Goal: Task Accomplishment & Management: Manage account settings

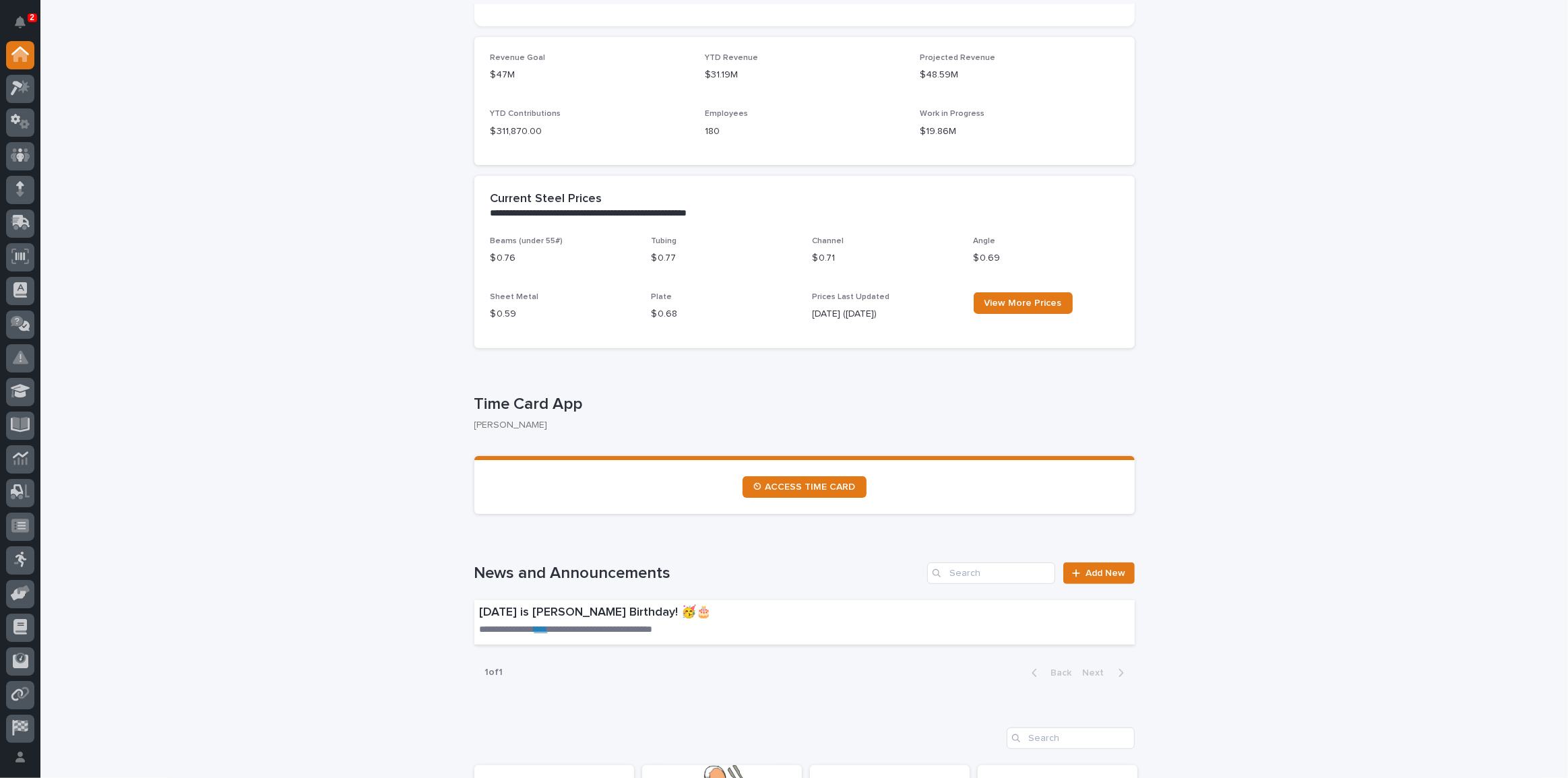
scroll to position [428, 0]
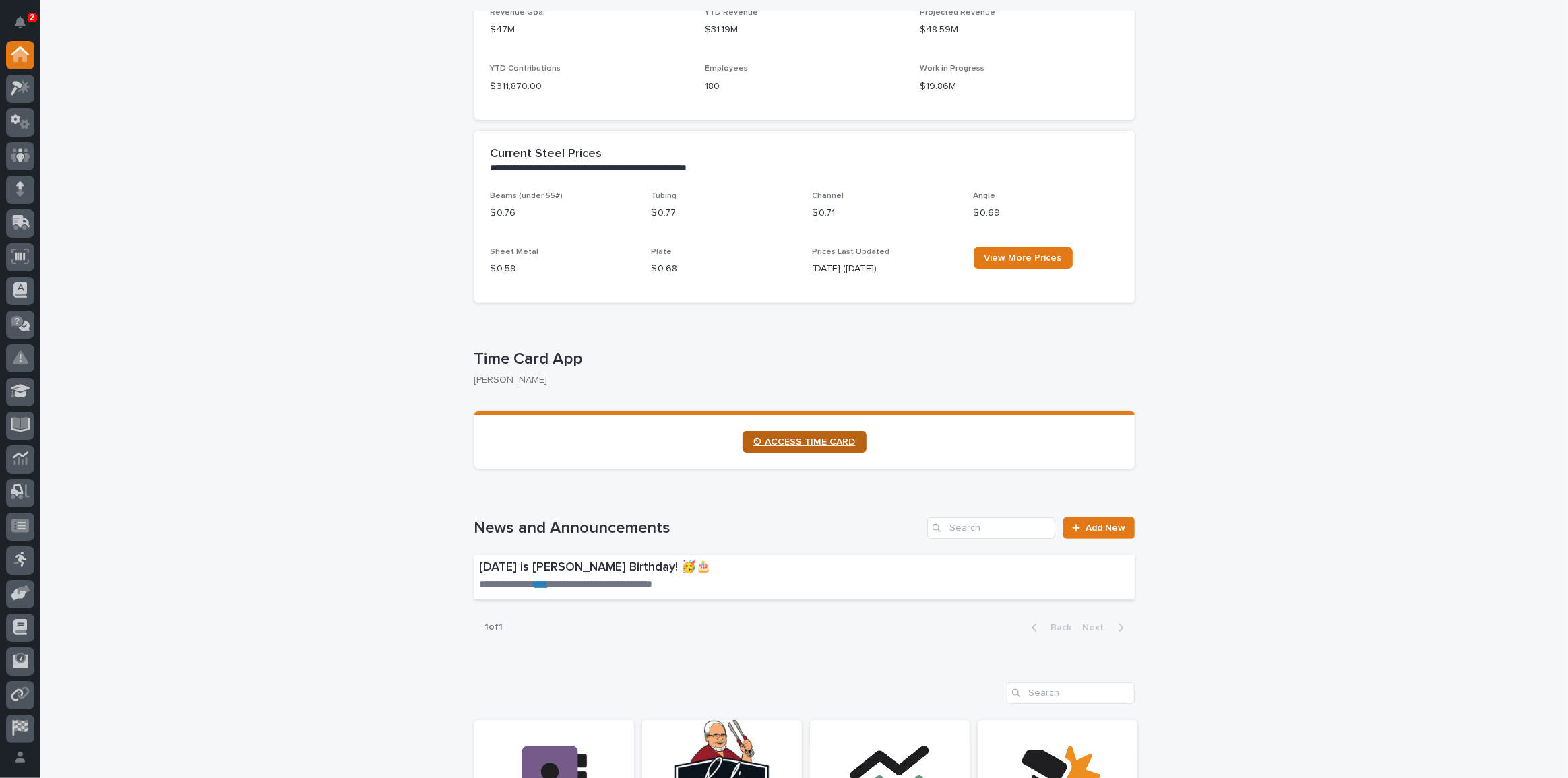
click at [823, 447] on link "⏲ ACCESS TIME CARD" at bounding box center [804, 442] width 124 height 22
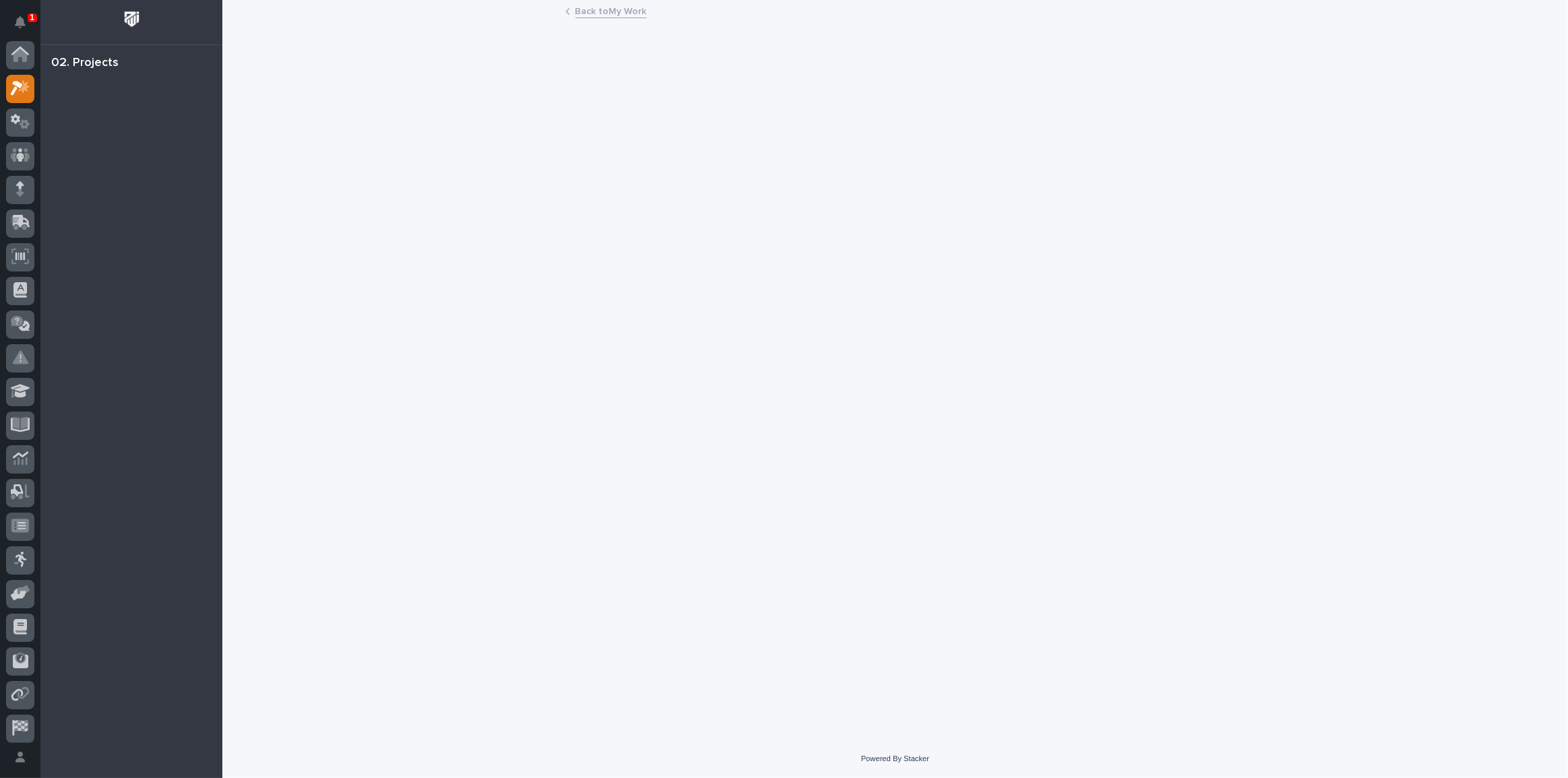
scroll to position [33, 0]
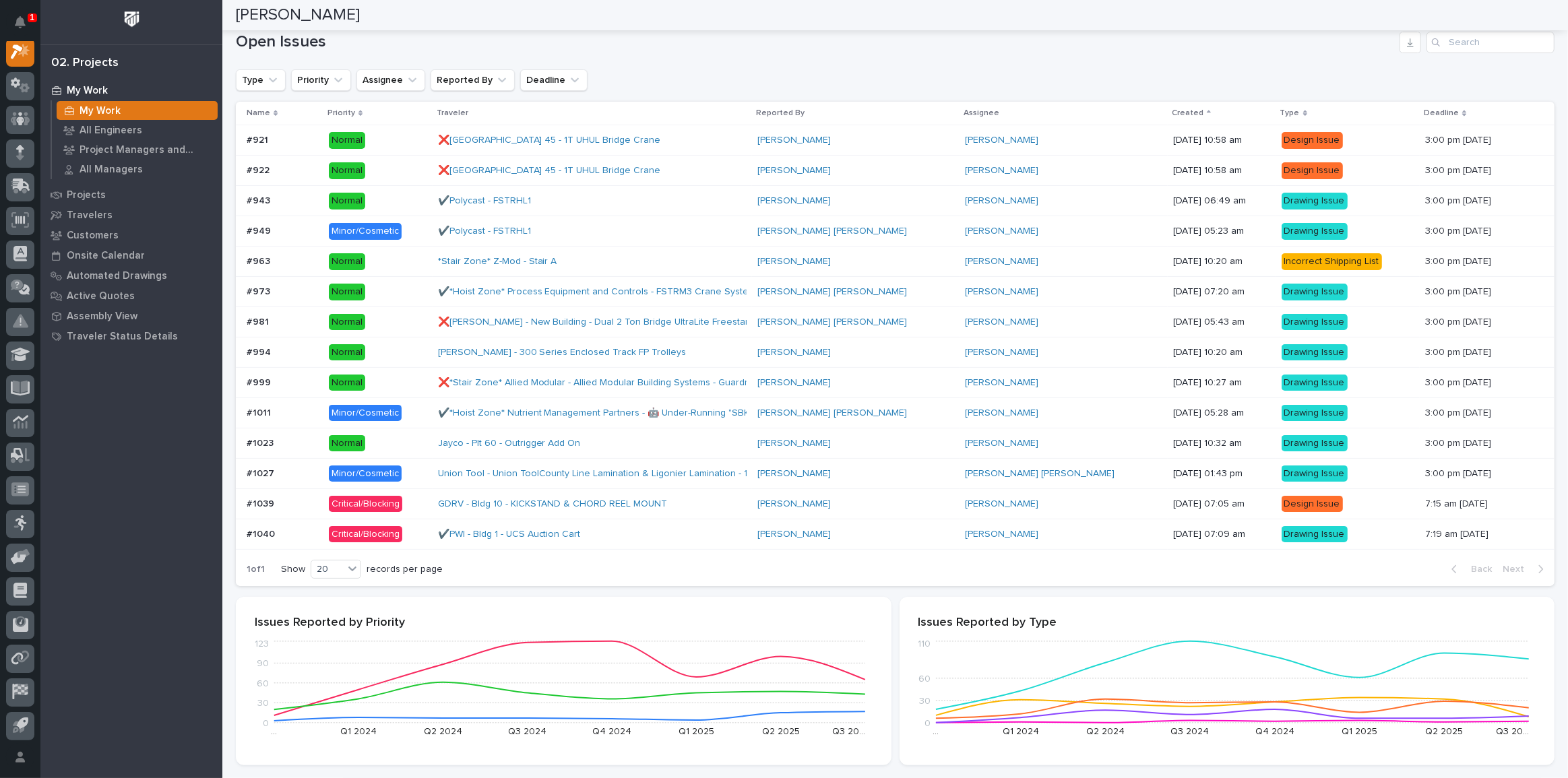
click at [851, 472] on div "[PERSON_NAME]" at bounding box center [856, 474] width 197 height 12
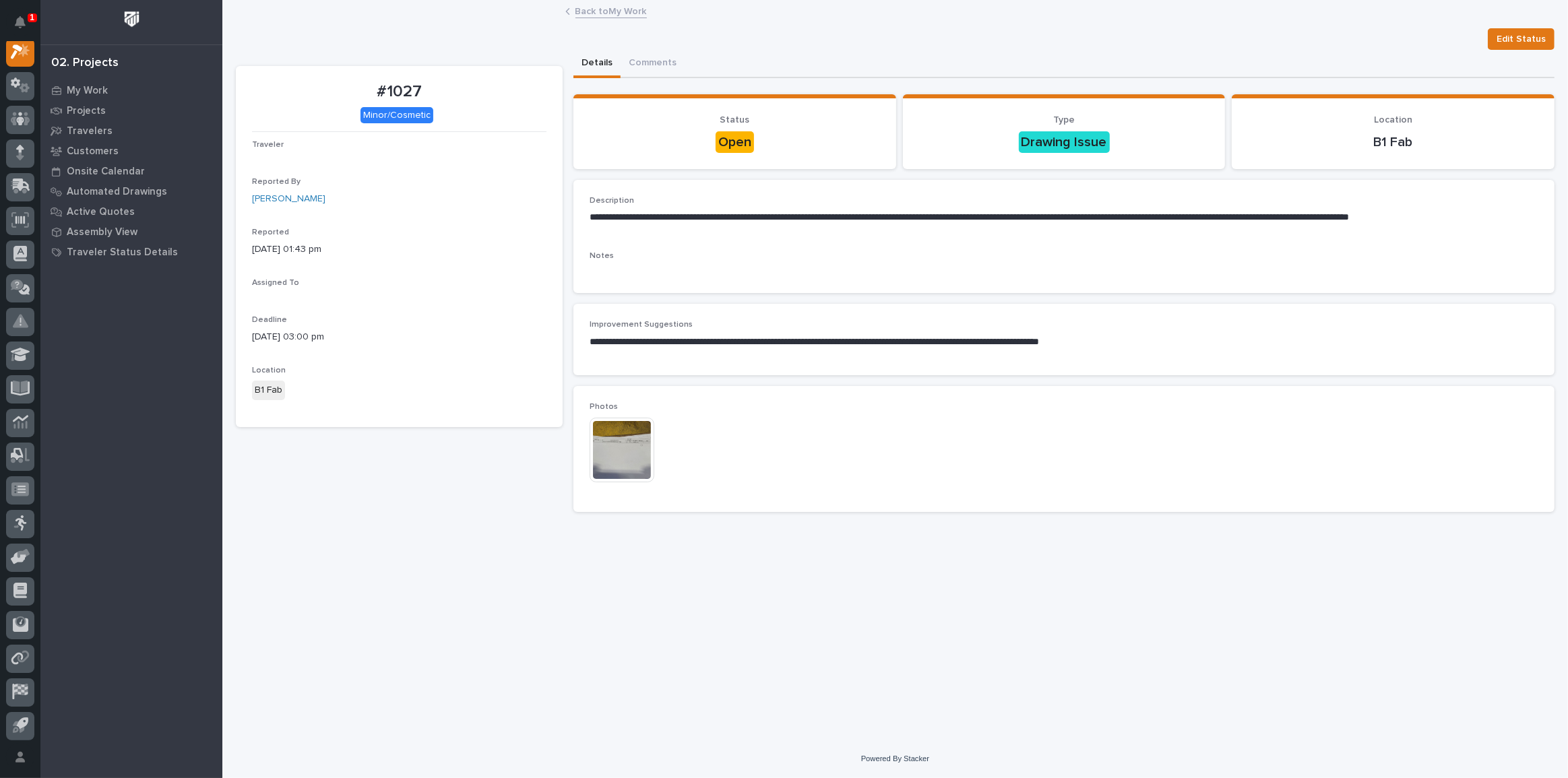
scroll to position [33, 0]
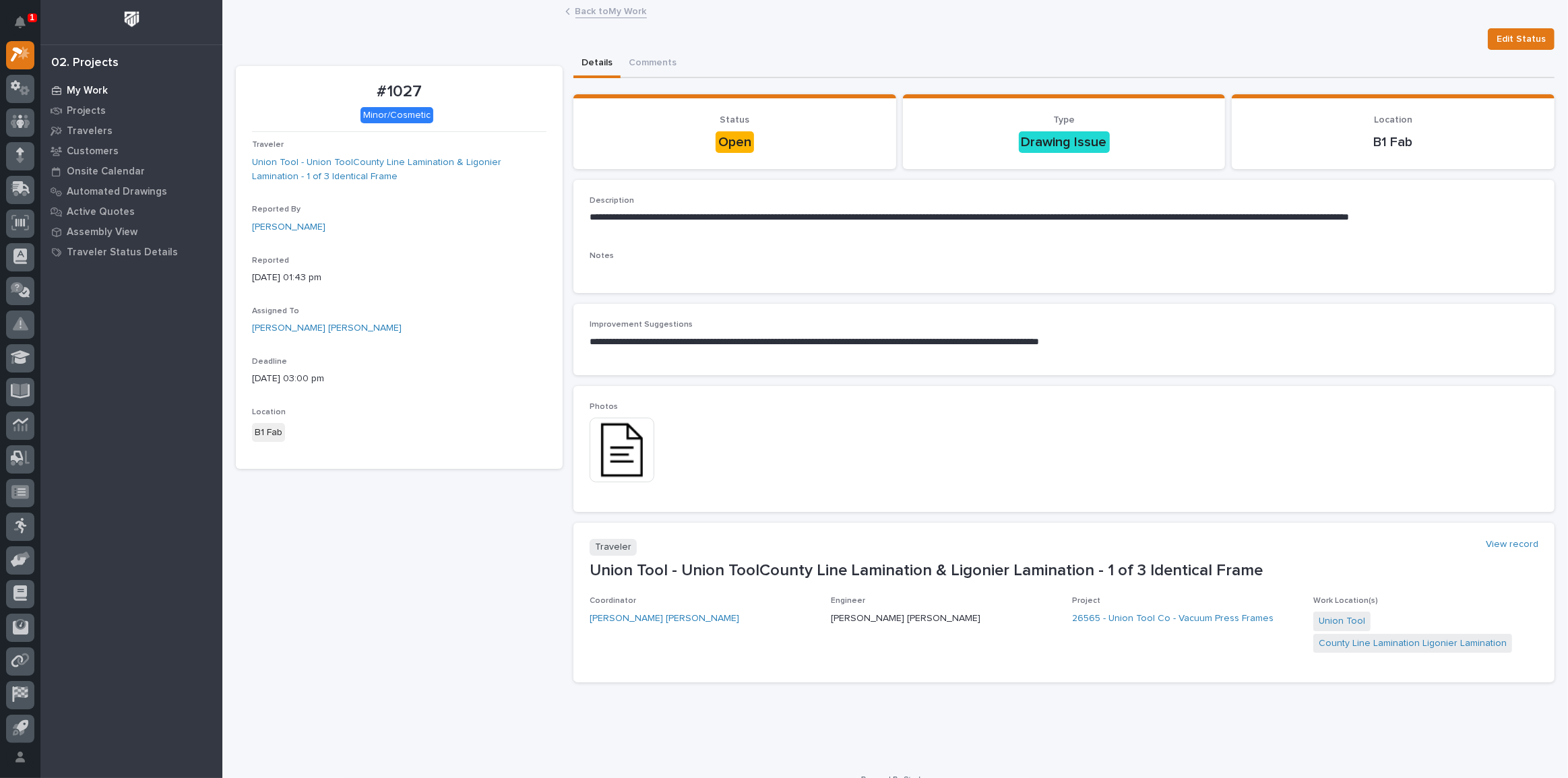
click at [107, 93] on div "My Work" at bounding box center [131, 90] width 175 height 19
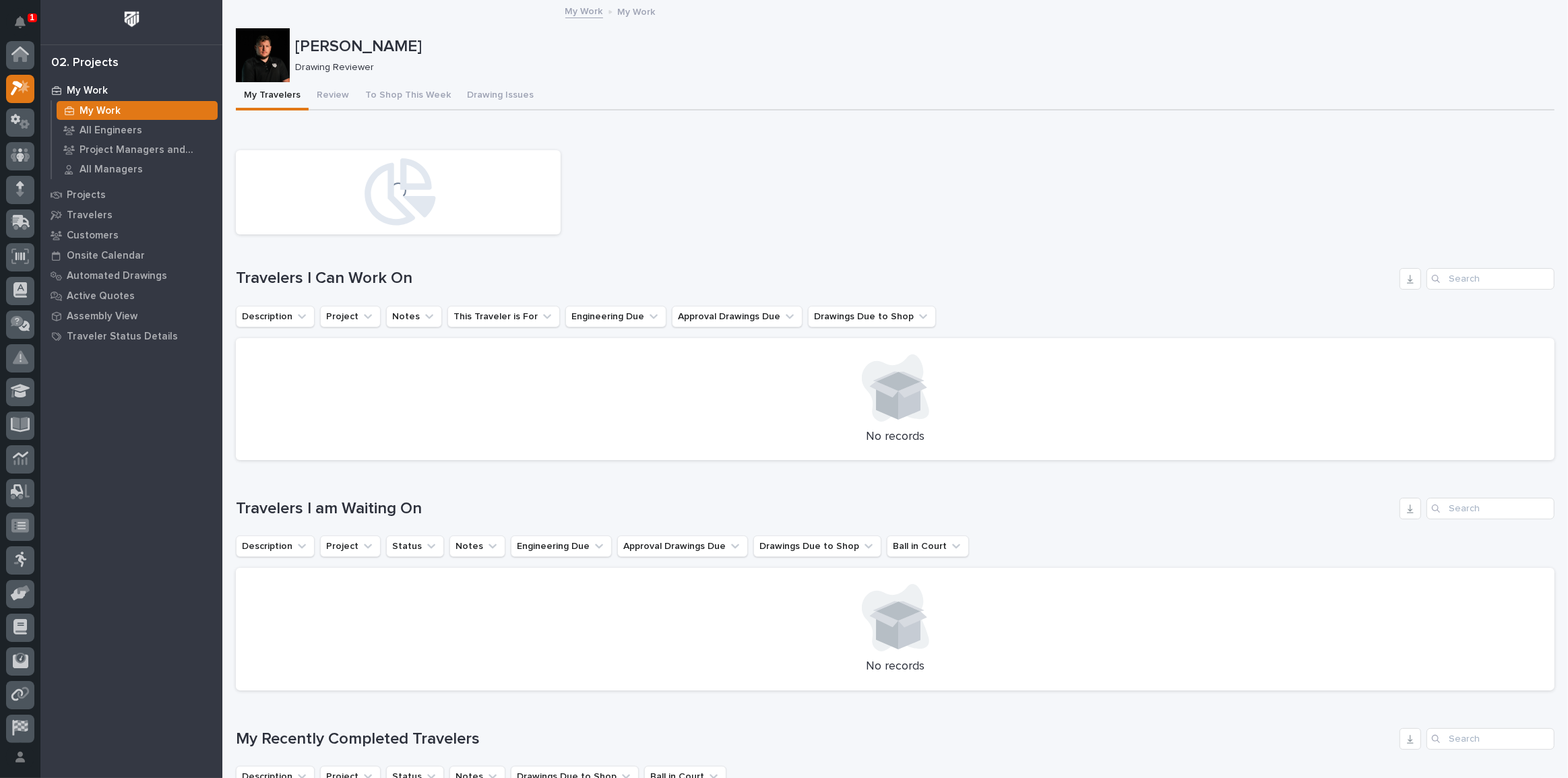
scroll to position [33, 0]
click at [470, 86] on button "Drawing Issues" at bounding box center [500, 96] width 83 height 28
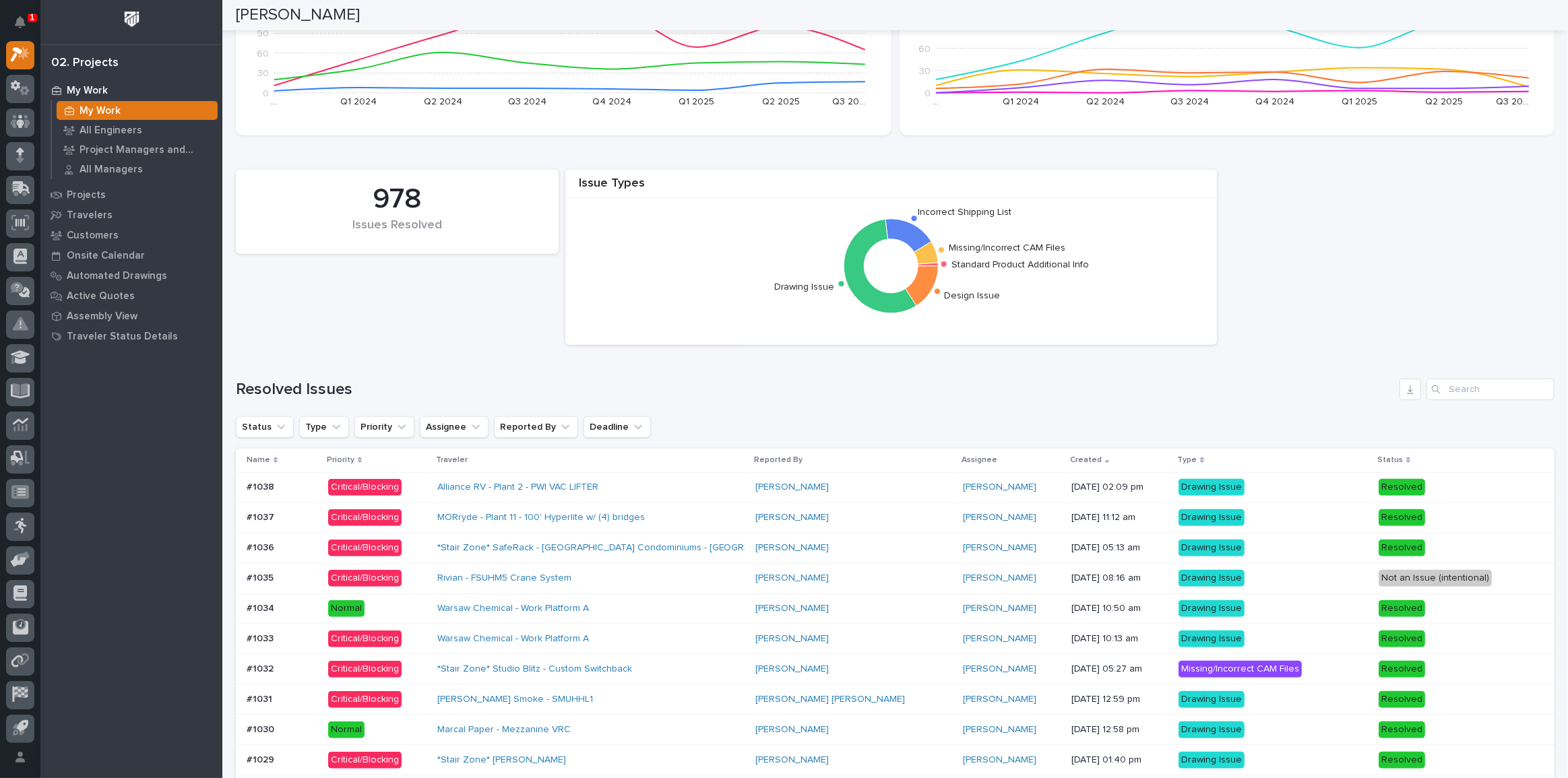
scroll to position [857, 0]
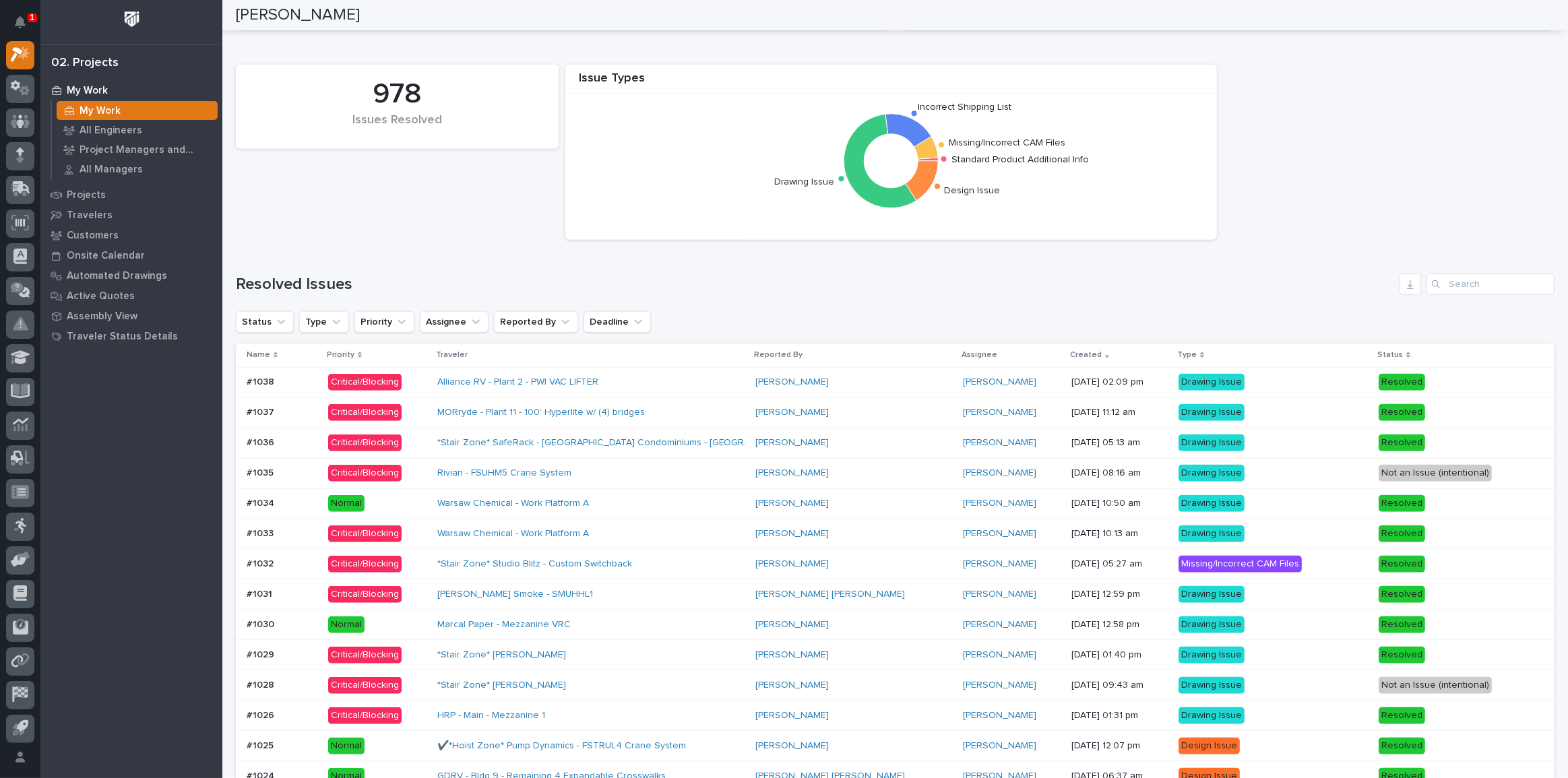
click at [687, 384] on div "Alliance RV - Plant 2 - PWI VAC LIFTER" at bounding box center [591, 382] width 308 height 23
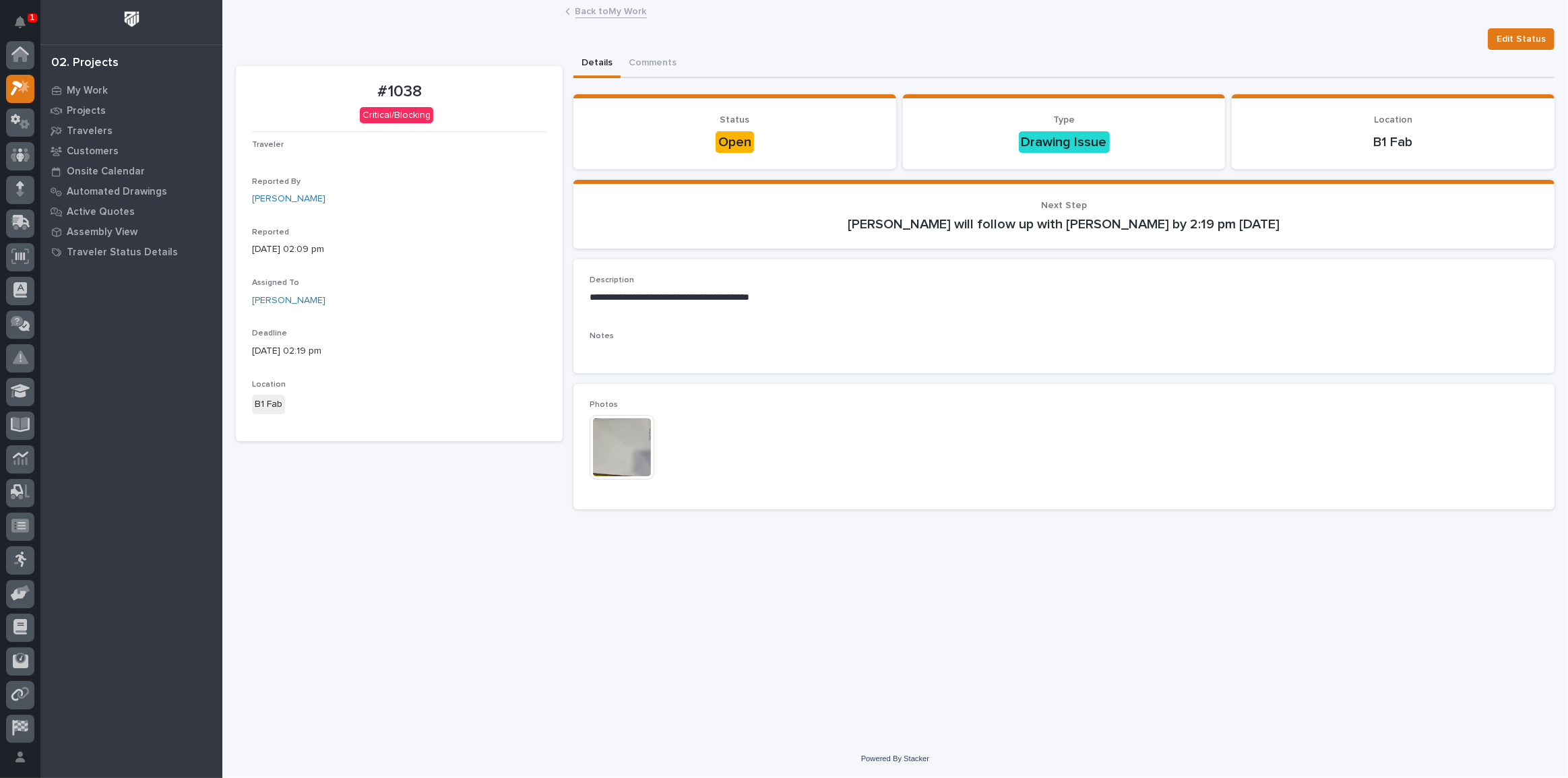
scroll to position [33, 0]
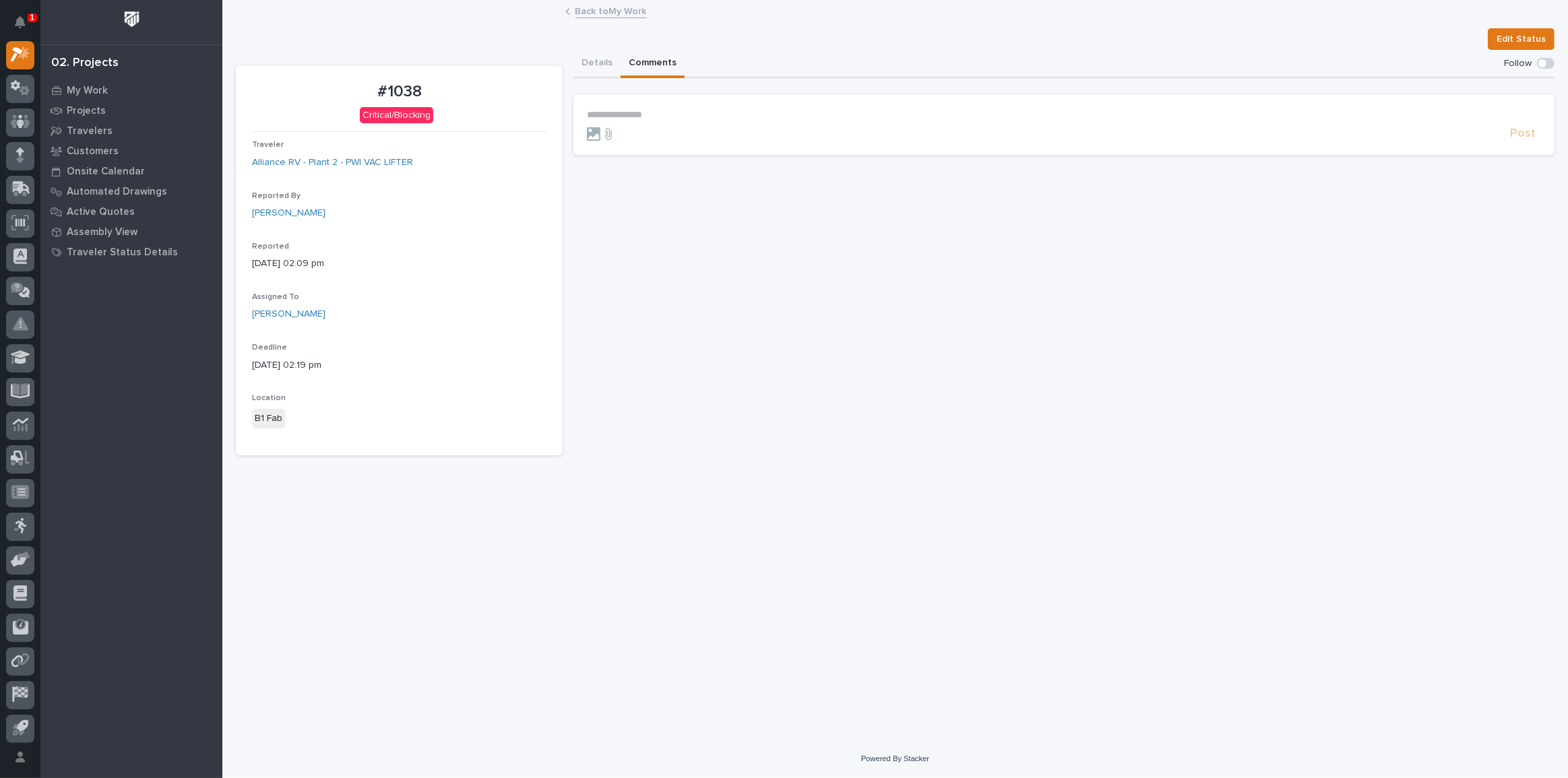
click at [665, 55] on button "Comments" at bounding box center [652, 64] width 64 height 28
click at [585, 5] on link "Back to My Work" at bounding box center [611, 10] width 72 height 16
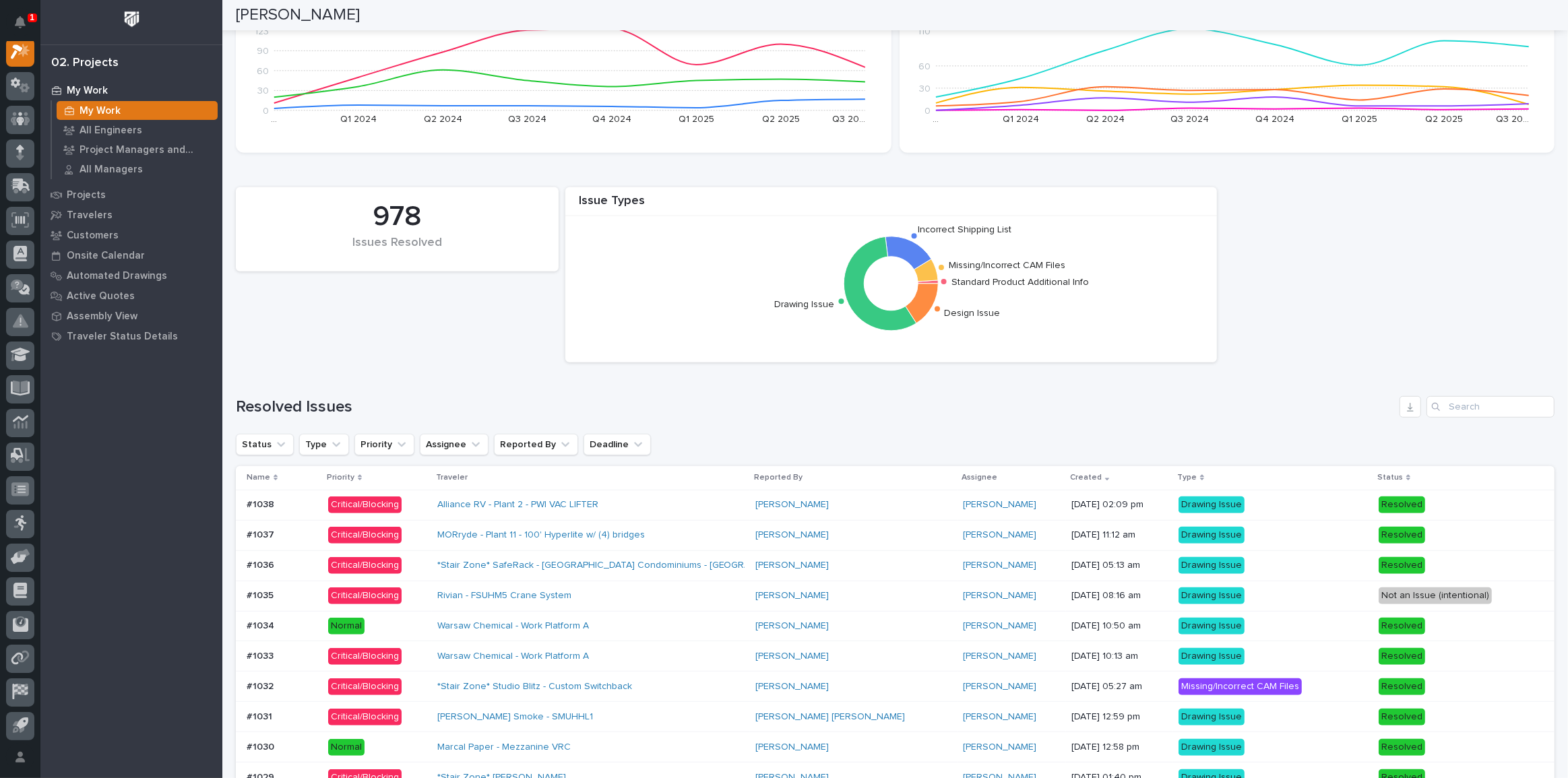
scroll to position [735, 0]
click at [736, 499] on div "Alliance RV - Plant 2 - PWI VAC LIFTER" at bounding box center [591, 505] width 308 height 23
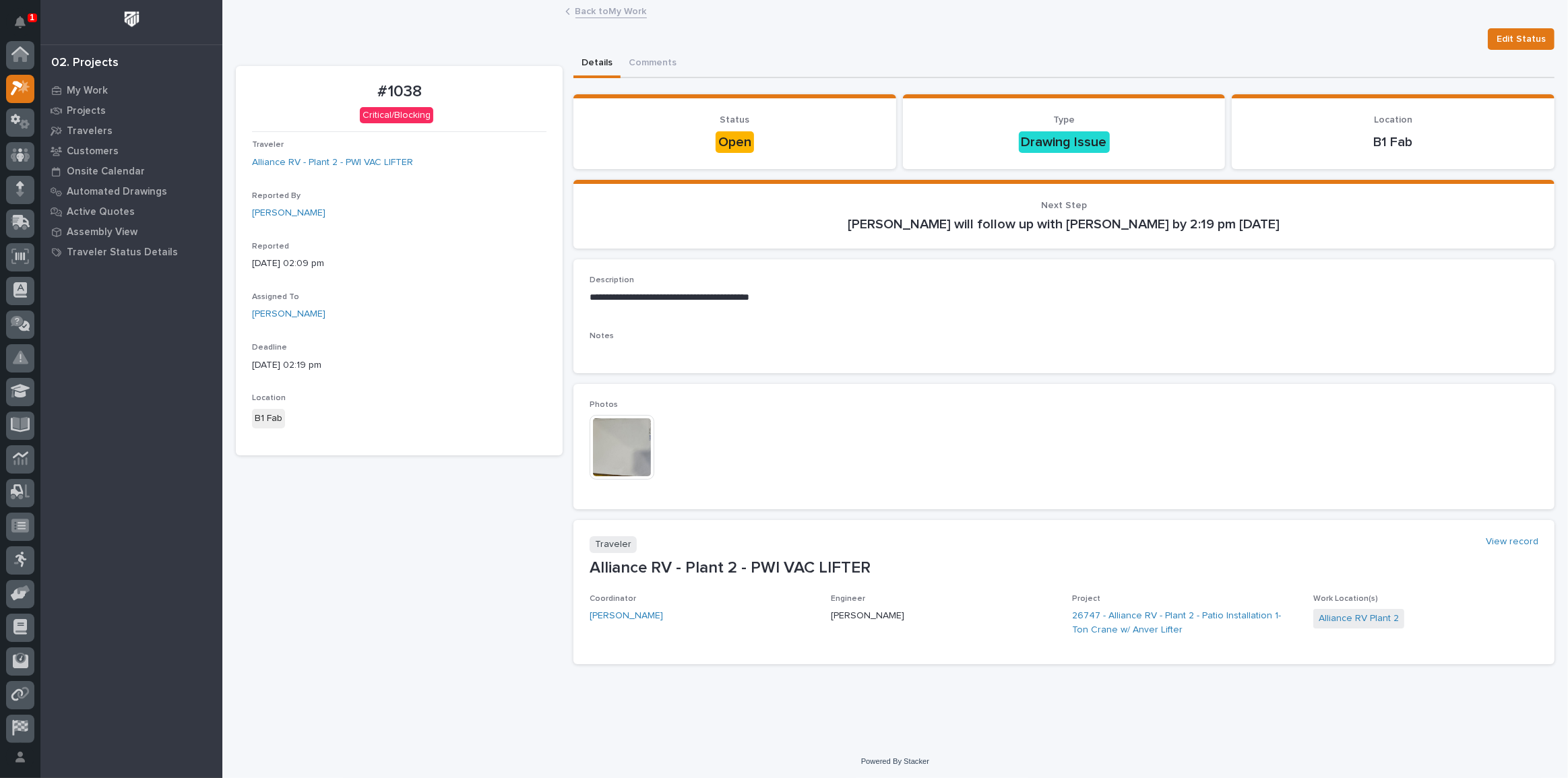
scroll to position [33, 0]
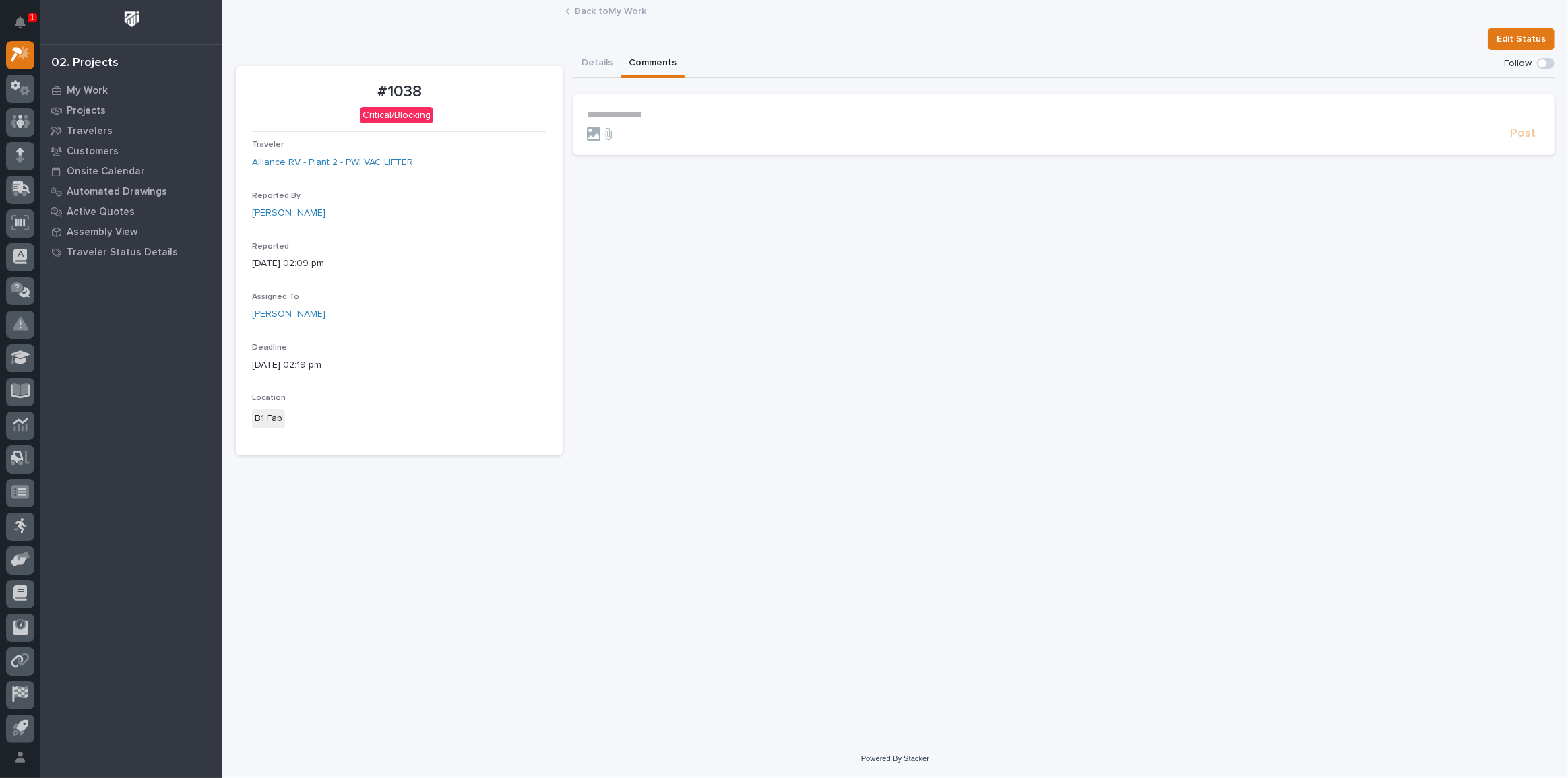
click at [631, 60] on button "Comments" at bounding box center [652, 64] width 64 height 28
click at [605, 60] on button "Details" at bounding box center [597, 64] width 48 height 28
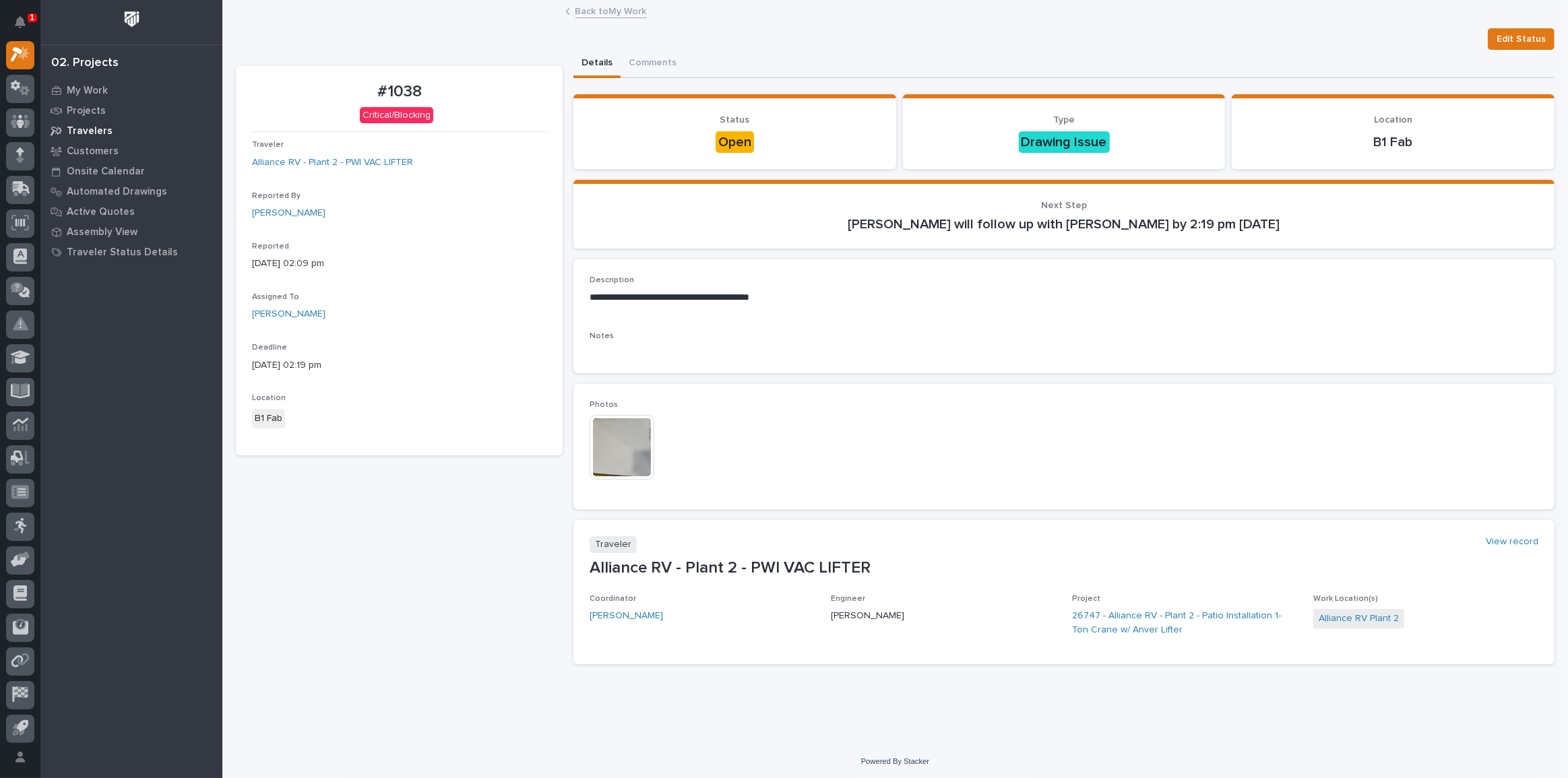
click at [98, 125] on p "Travelers" at bounding box center [89, 131] width 46 height 13
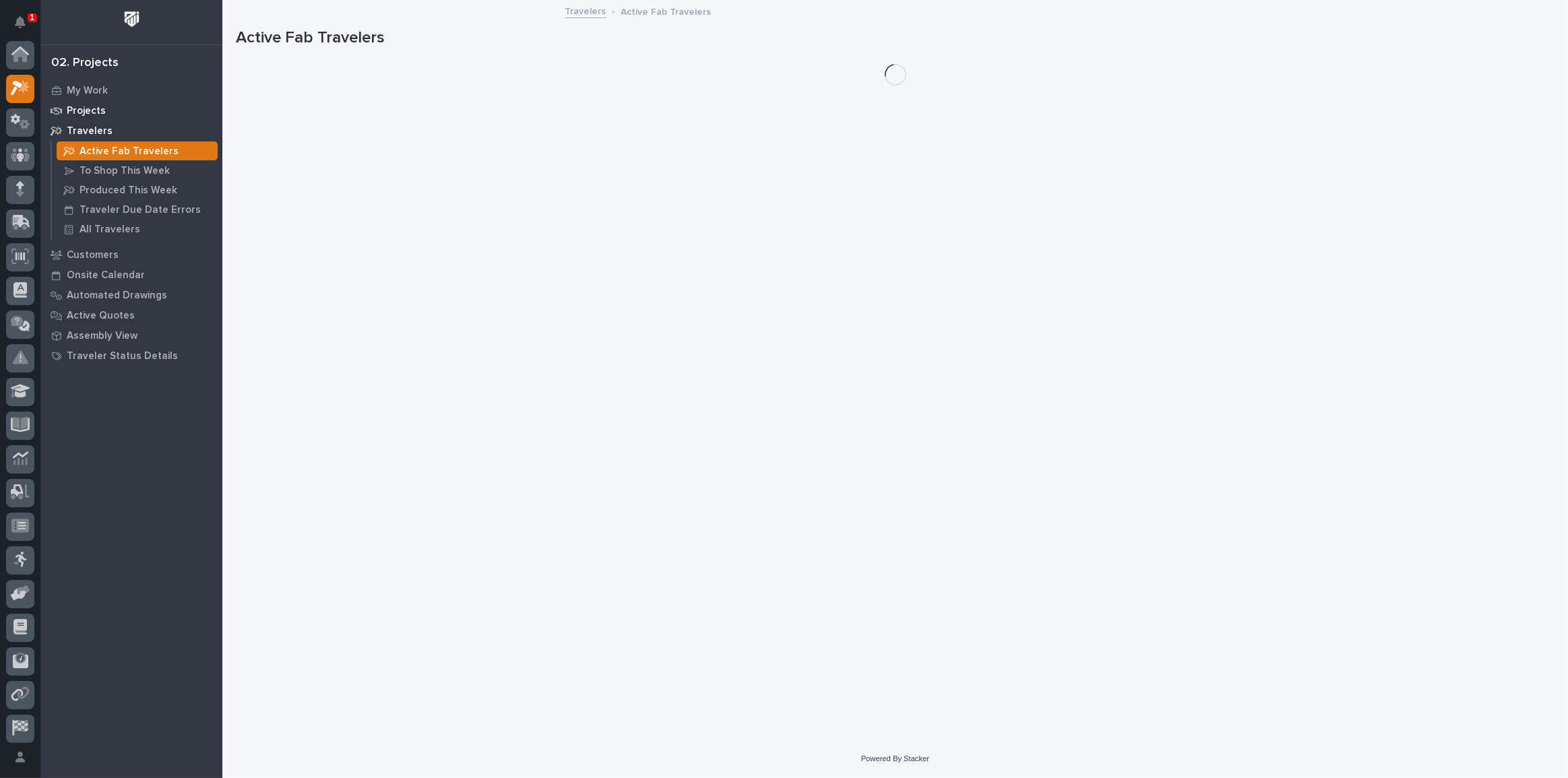
scroll to position [33, 0]
click at [96, 88] on p "My Work" at bounding box center [87, 91] width 41 height 13
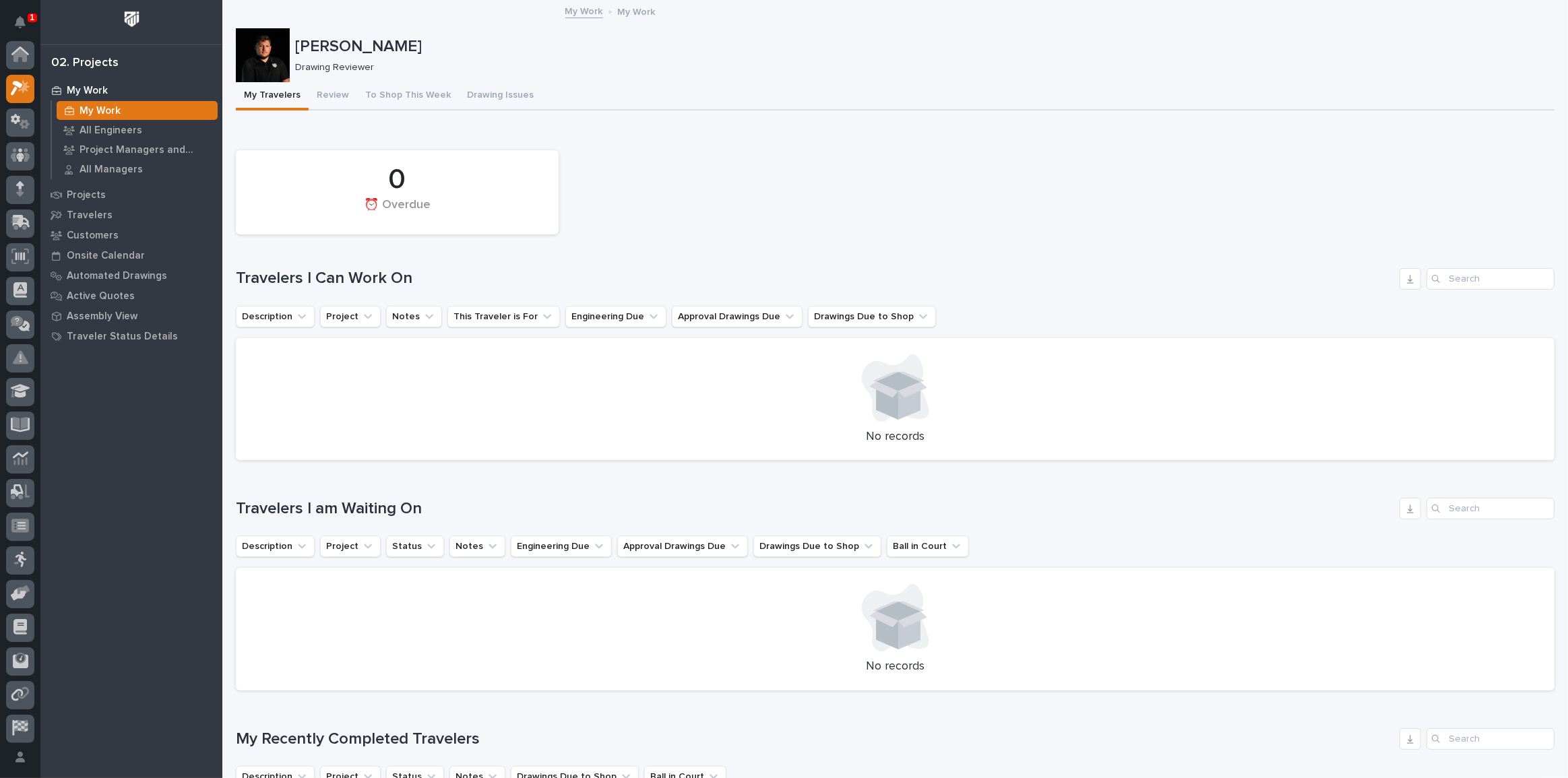
scroll to position [33, 0]
click at [332, 88] on button "Review" at bounding box center [333, 96] width 48 height 28
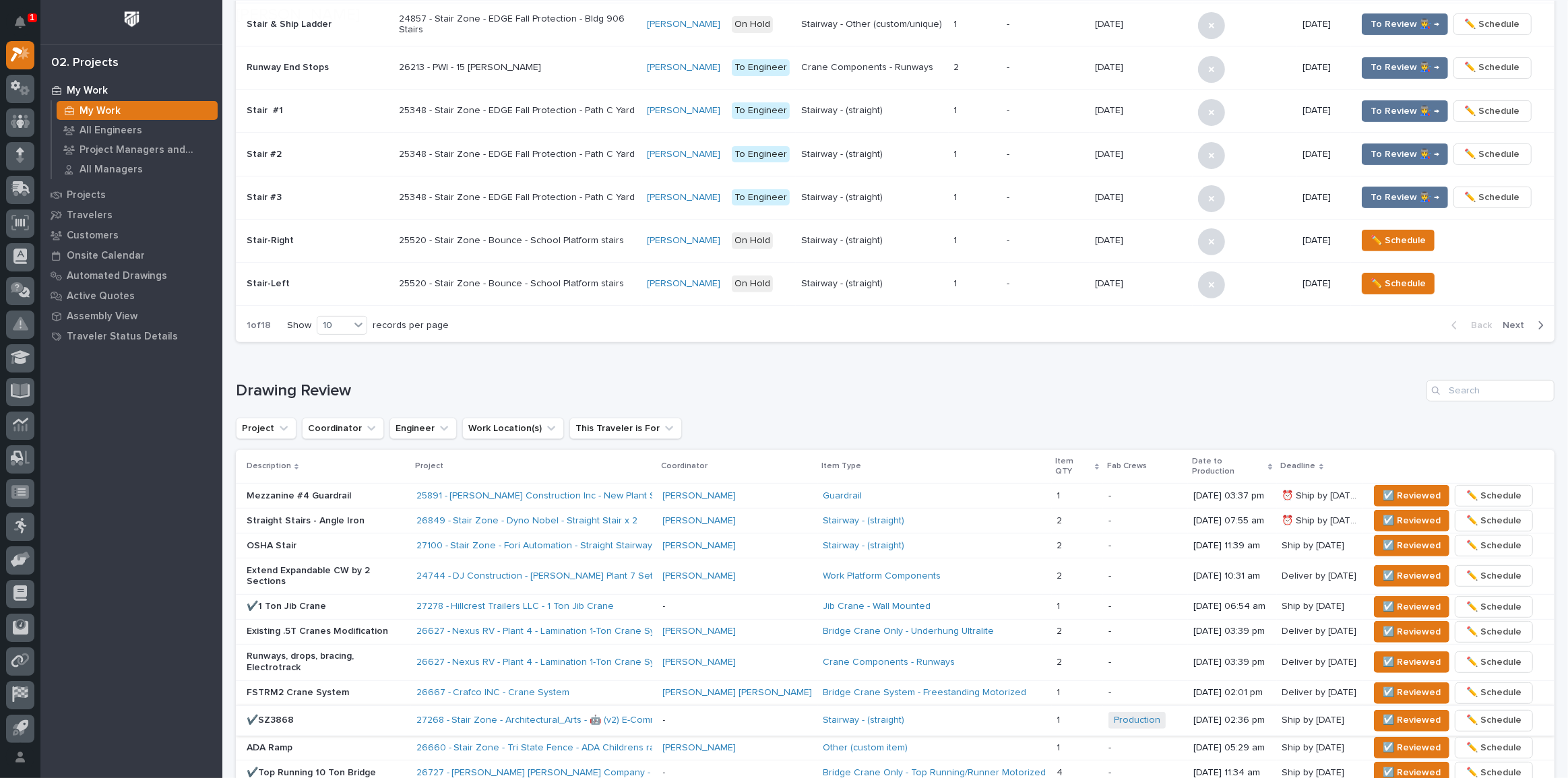
scroll to position [490, 0]
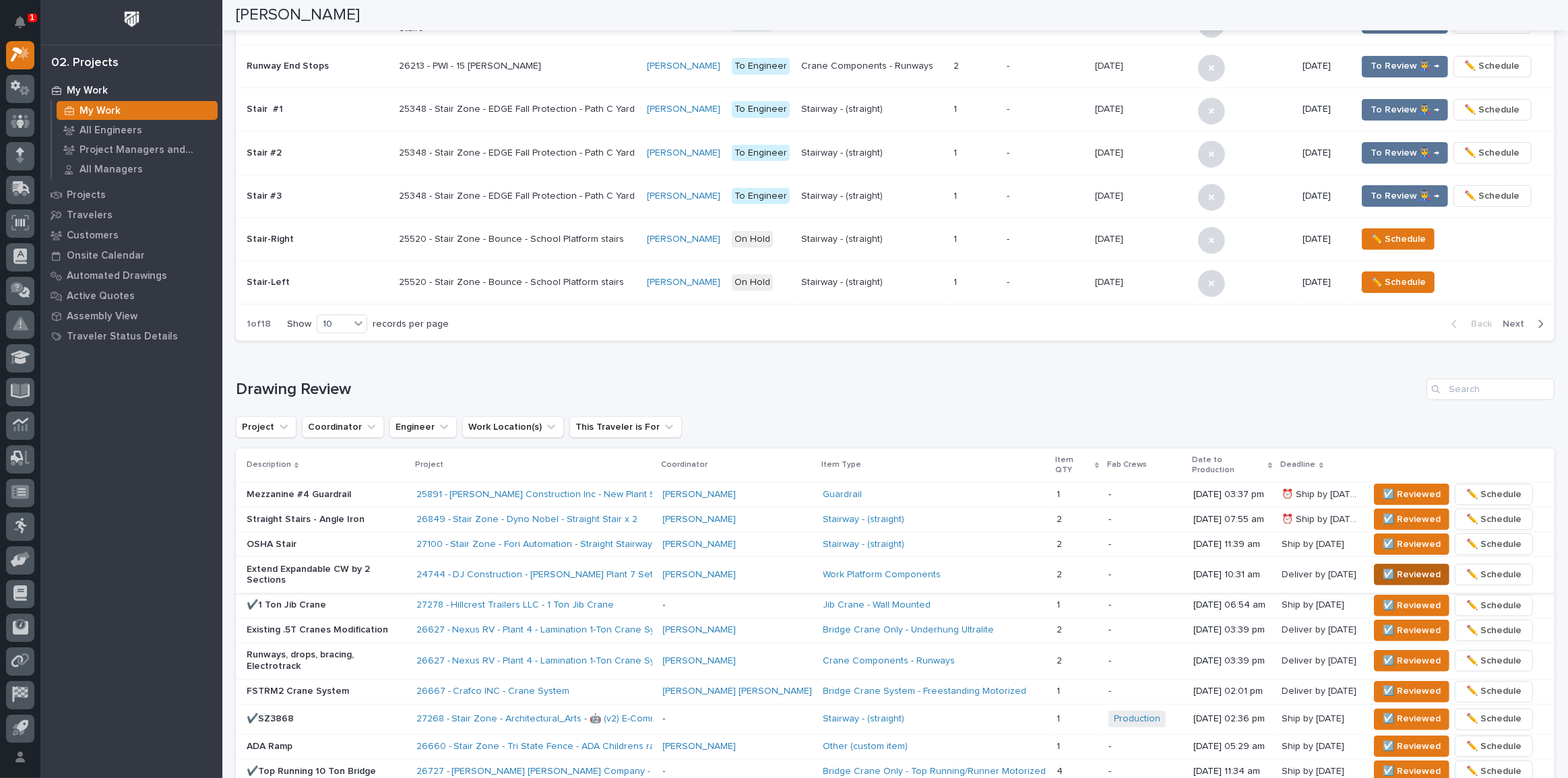
click at [1383, 567] on span "☑️ Reviewed" at bounding box center [1411, 574] width 58 height 16
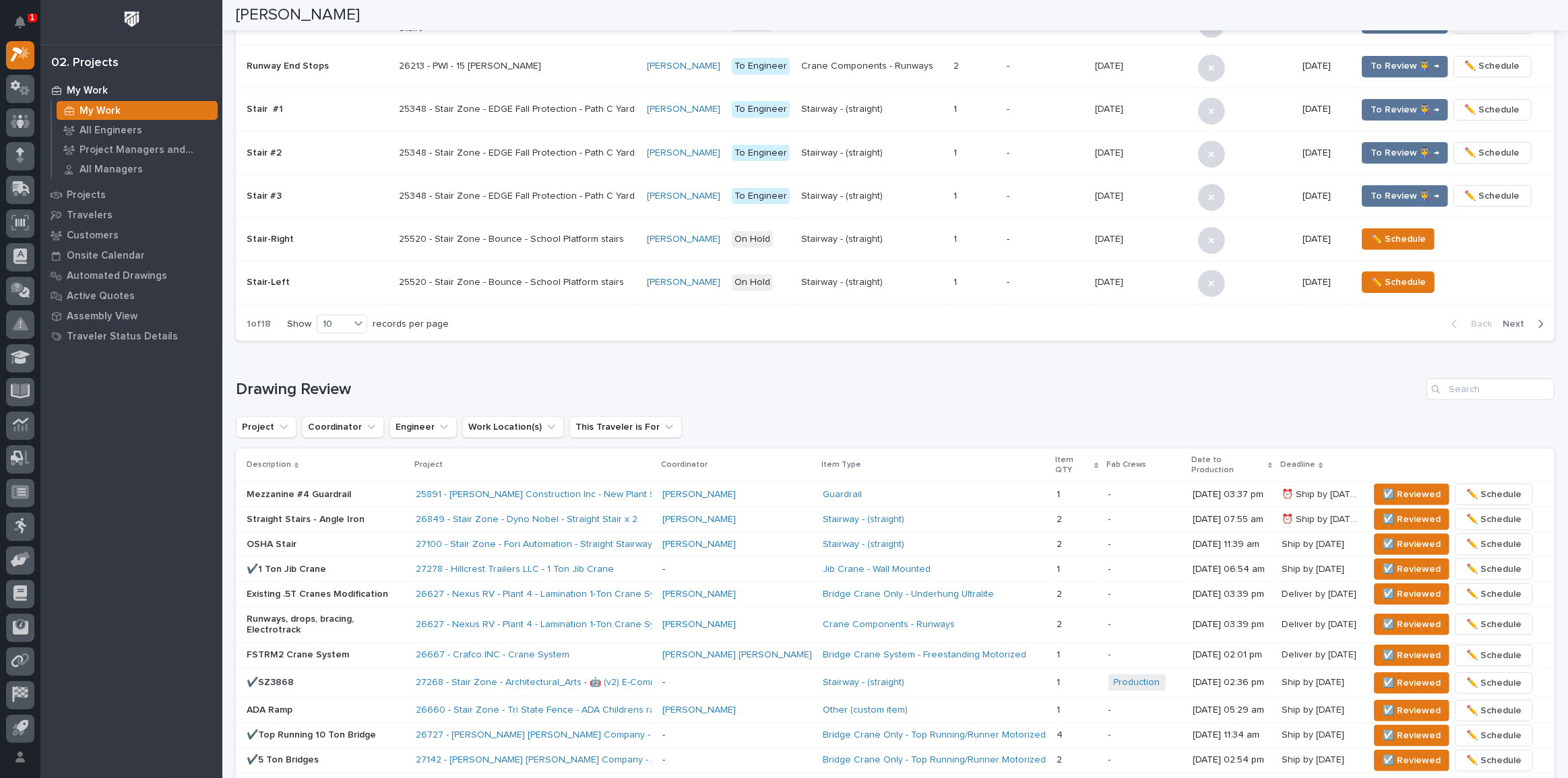
scroll to position [477, 0]
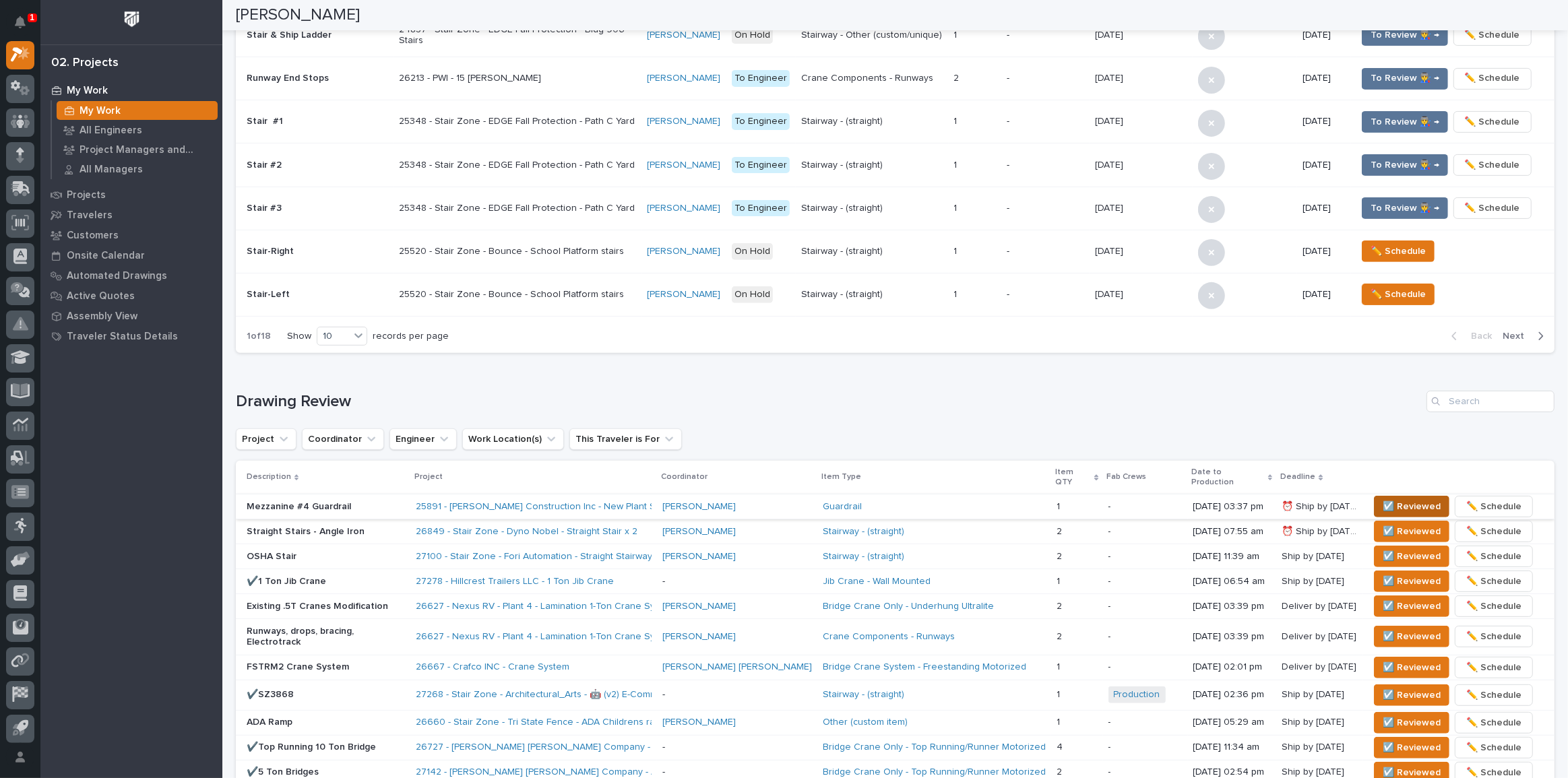
click at [1415, 498] on span "☑️ Reviewed" at bounding box center [1411, 506] width 58 height 16
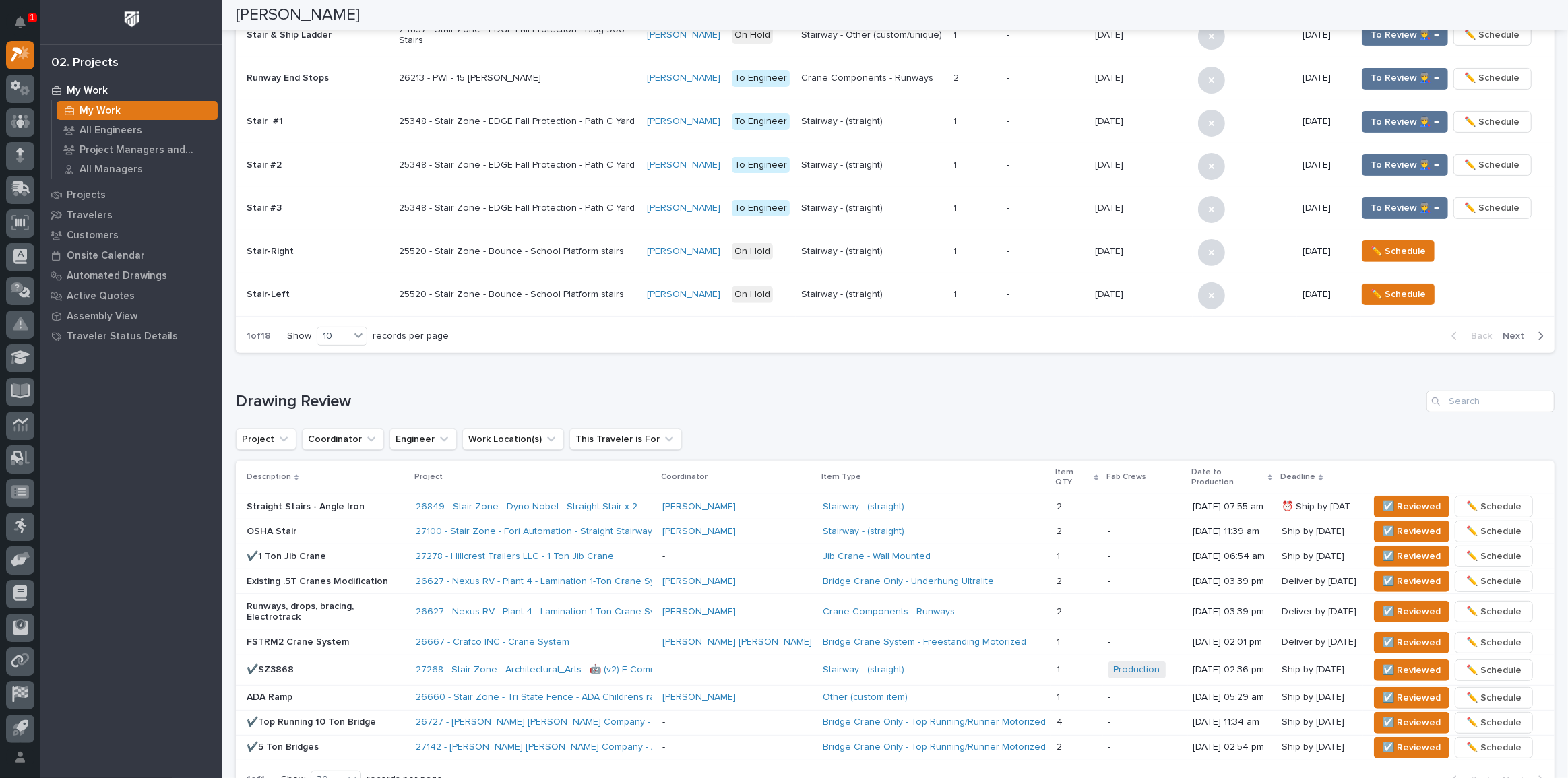
scroll to position [465, 0]
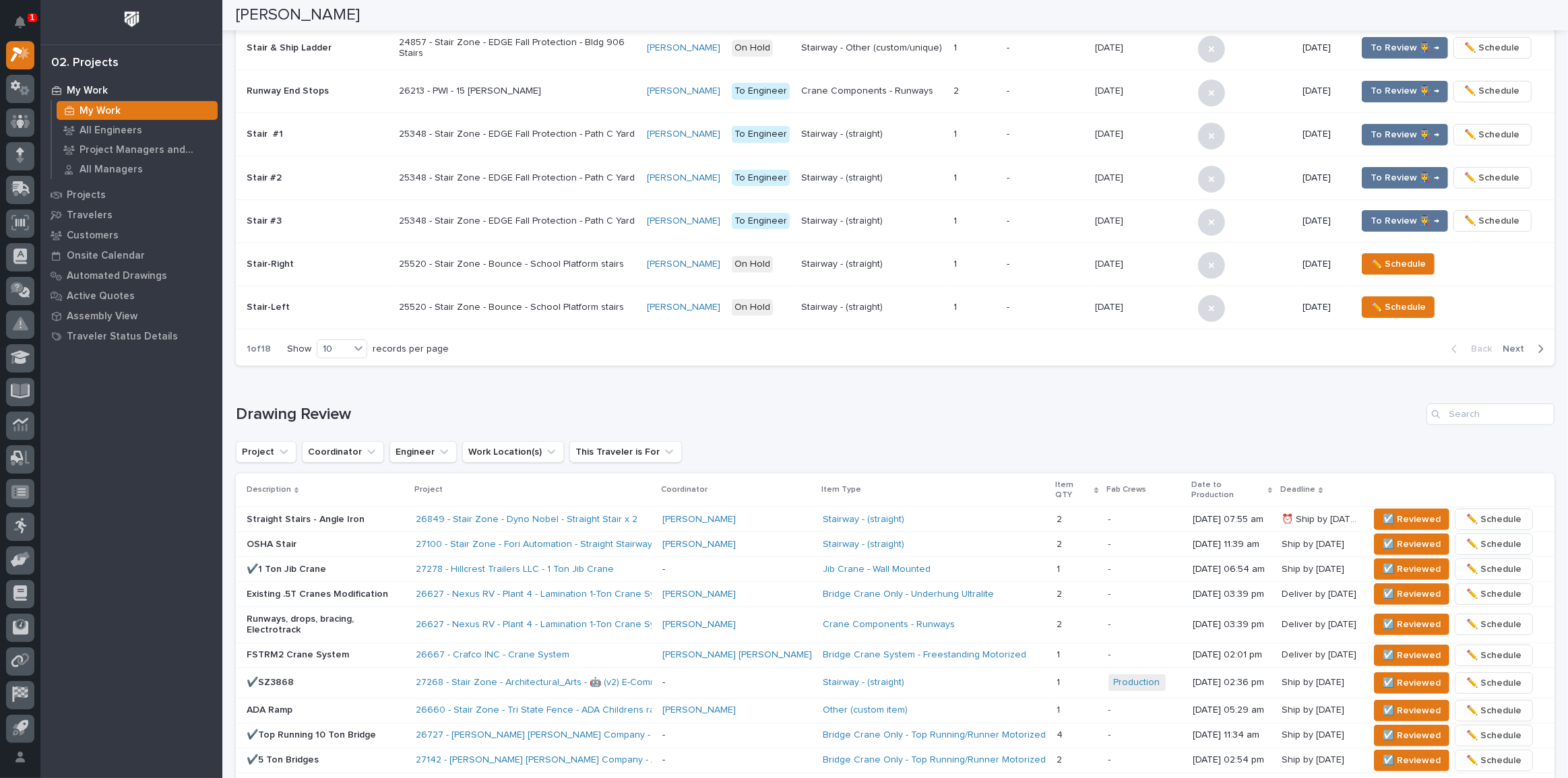
click at [28, 18] on div "1" at bounding box center [32, 18] width 9 height 8
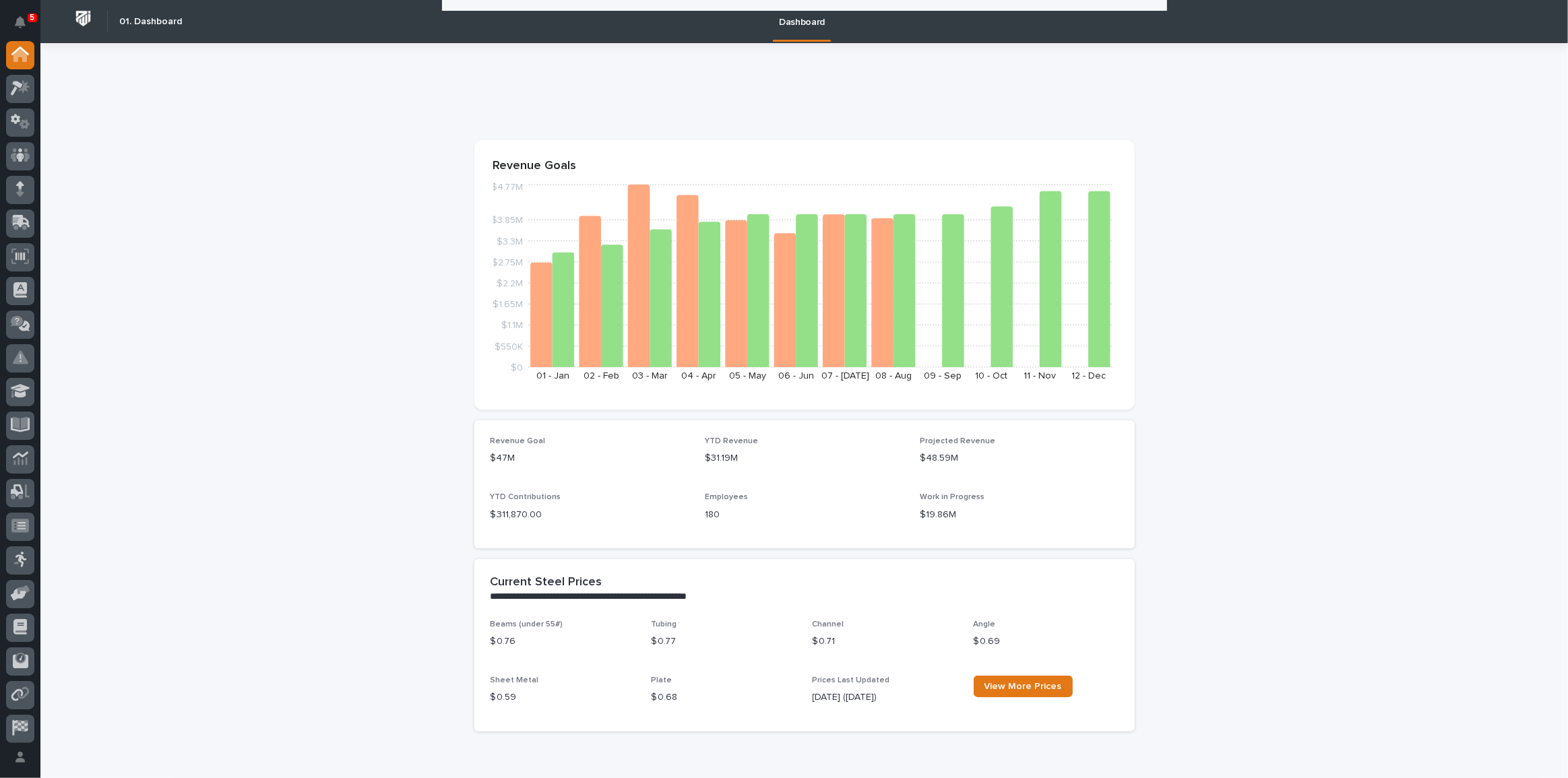
scroll to position [428, 0]
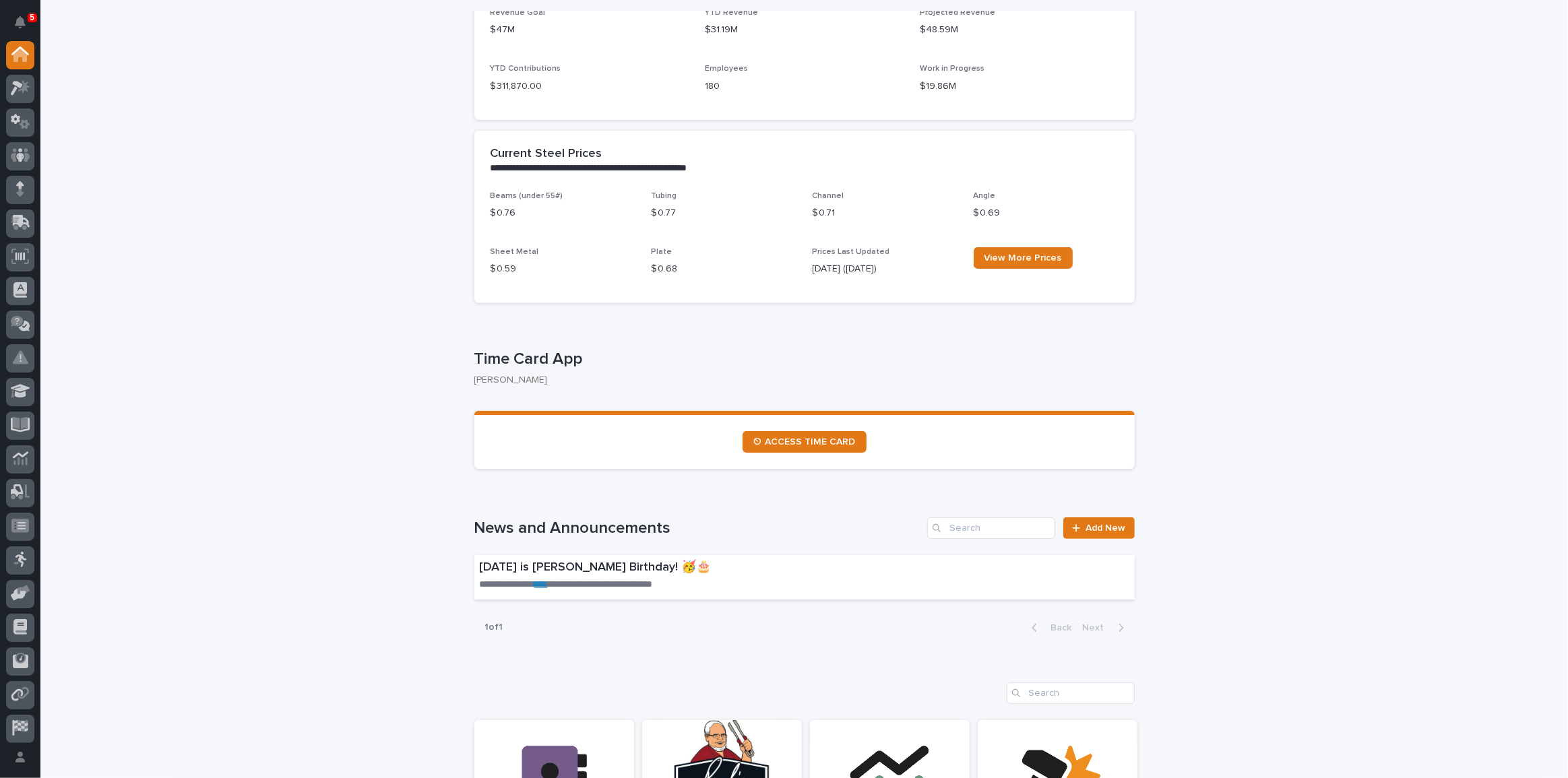
click at [33, 21] on p "5" at bounding box center [33, 17] width 5 height 9
